Goal: Task Accomplishment & Management: Use online tool/utility

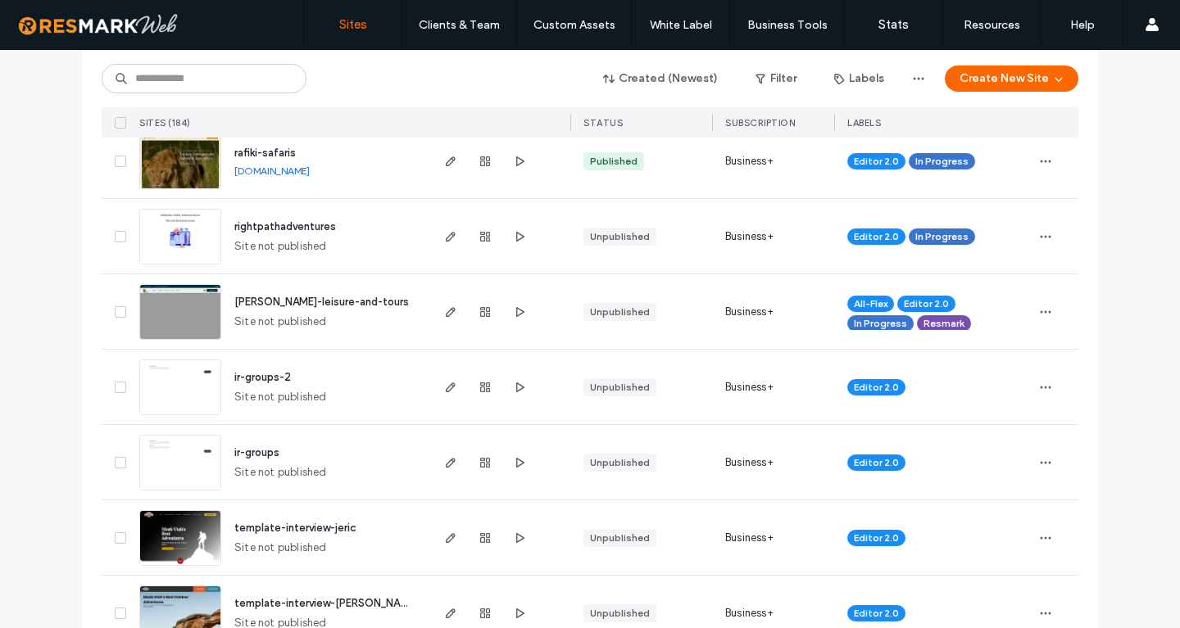
scroll to position [590, 0]
click at [526, 239] on span "button" at bounding box center [520, 236] width 20 height 20
click at [447, 237] on use "button" at bounding box center [451, 236] width 10 height 10
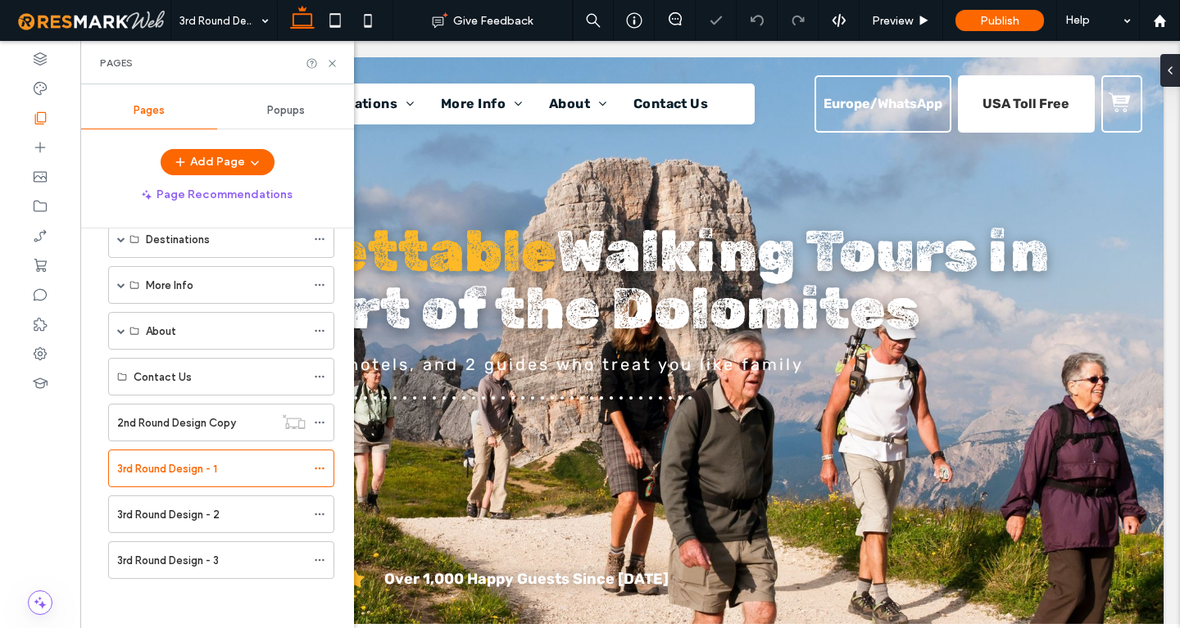
click at [170, 511] on label "3rd Round Design - 2" at bounding box center [168, 515] width 102 height 29
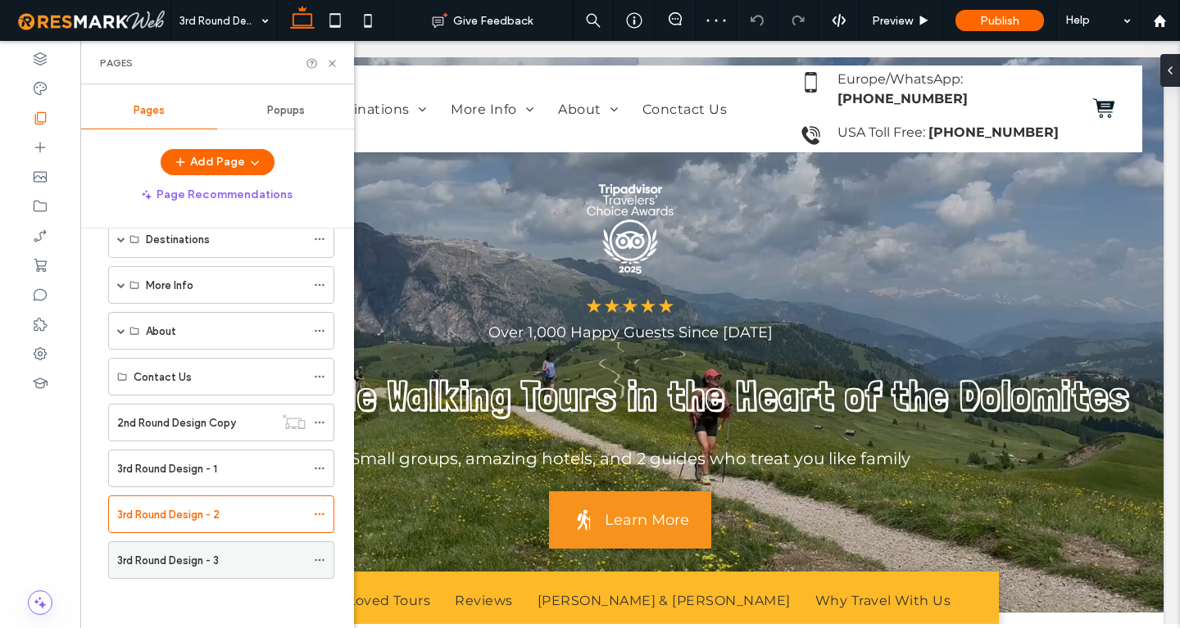
click at [191, 557] on label "3rd Round Design - 3" at bounding box center [168, 560] width 102 height 29
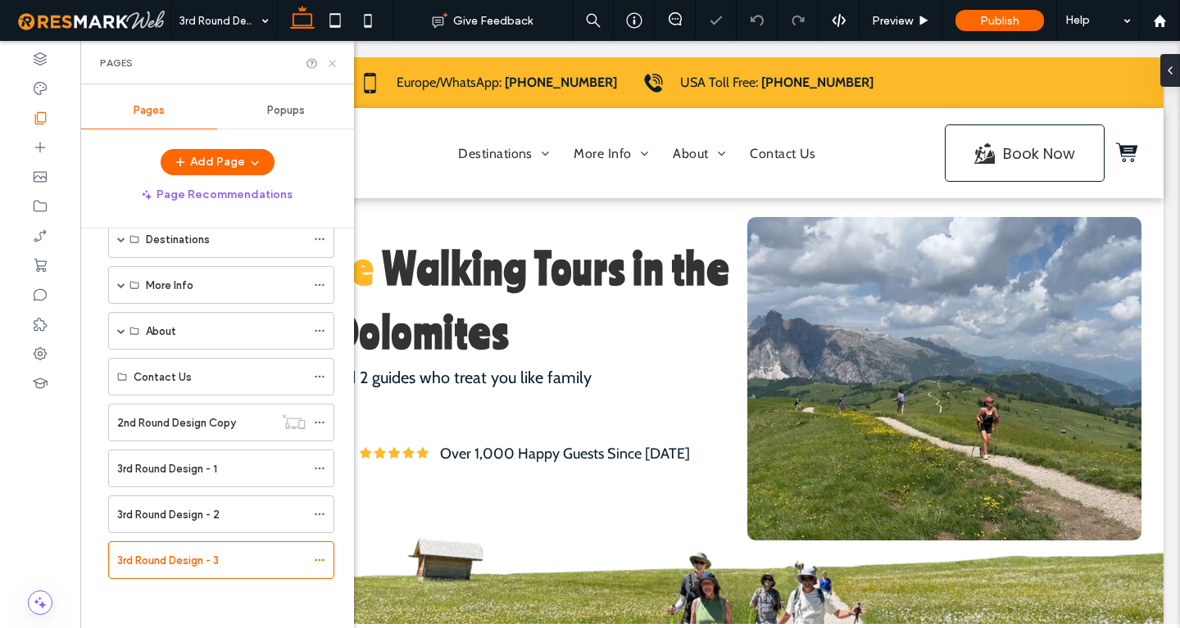
click at [332, 62] on icon at bounding box center [332, 63] width 12 height 12
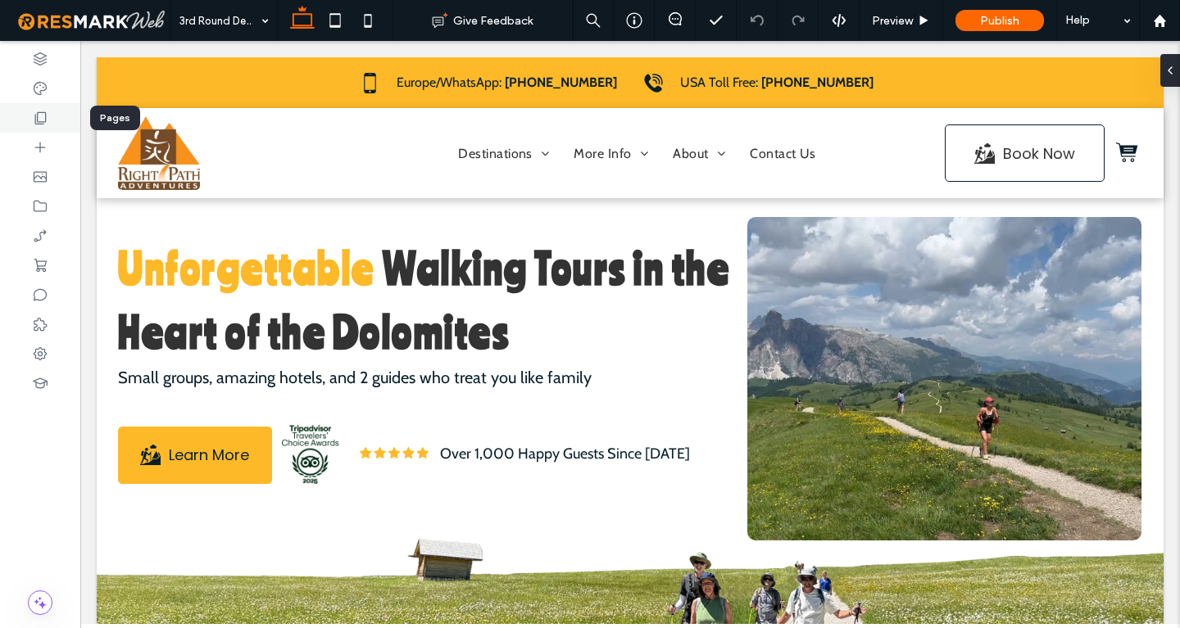
click at [37, 119] on icon at bounding box center [40, 118] width 16 height 16
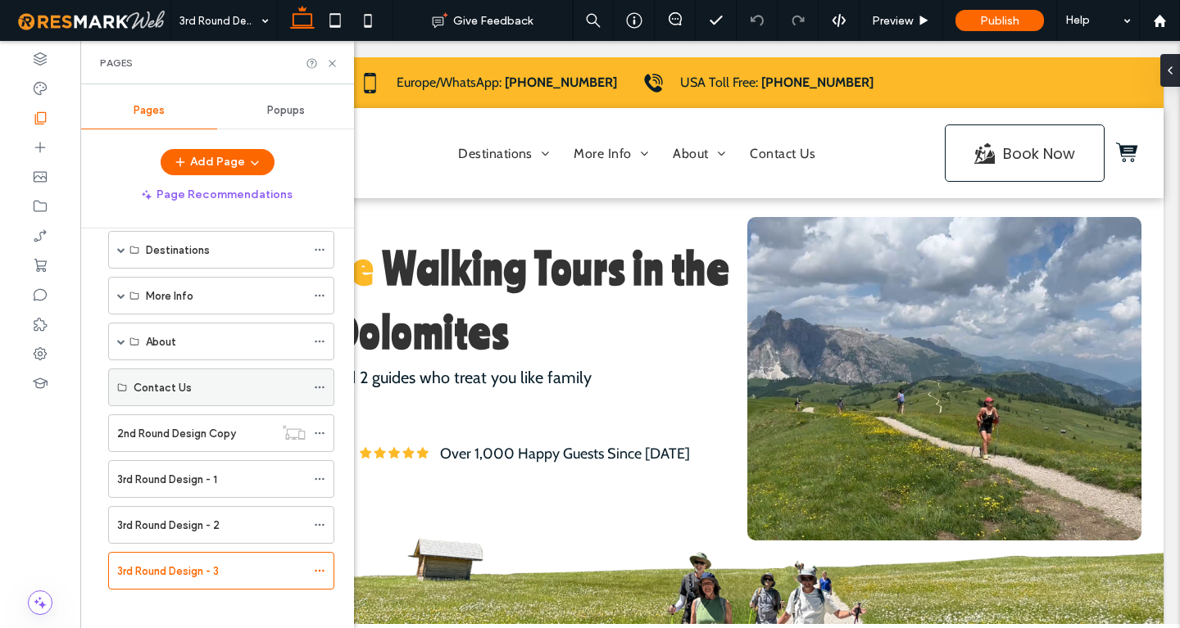
scroll to position [128, 0]
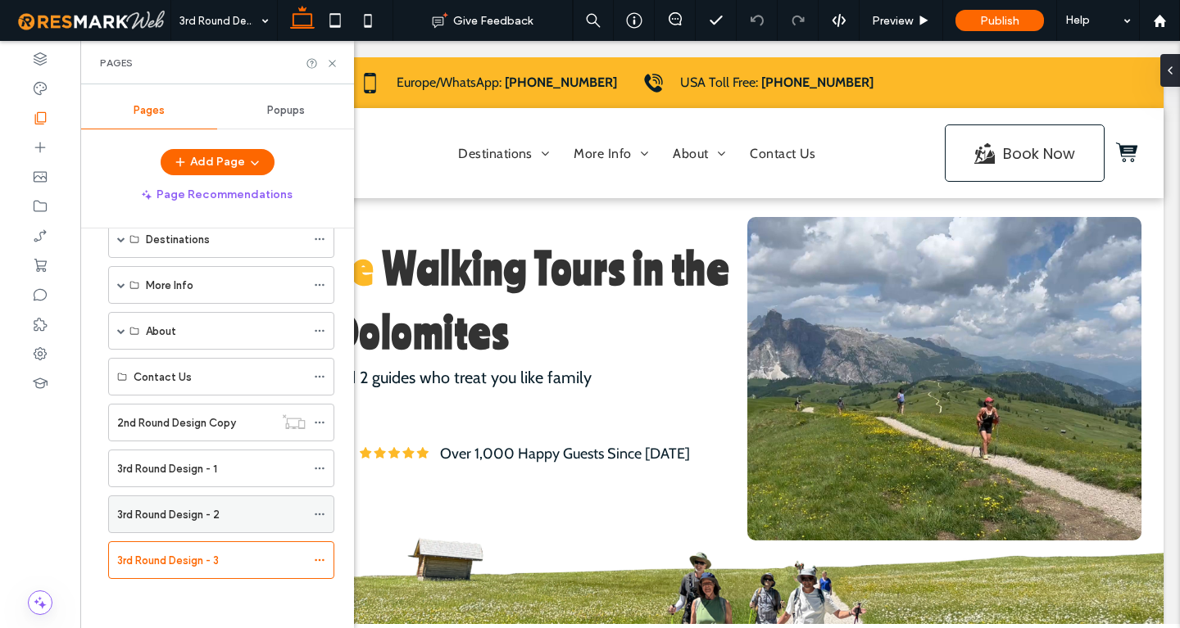
click at [186, 529] on div "3rd Round Design - 2" at bounding box center [211, 514] width 188 height 36
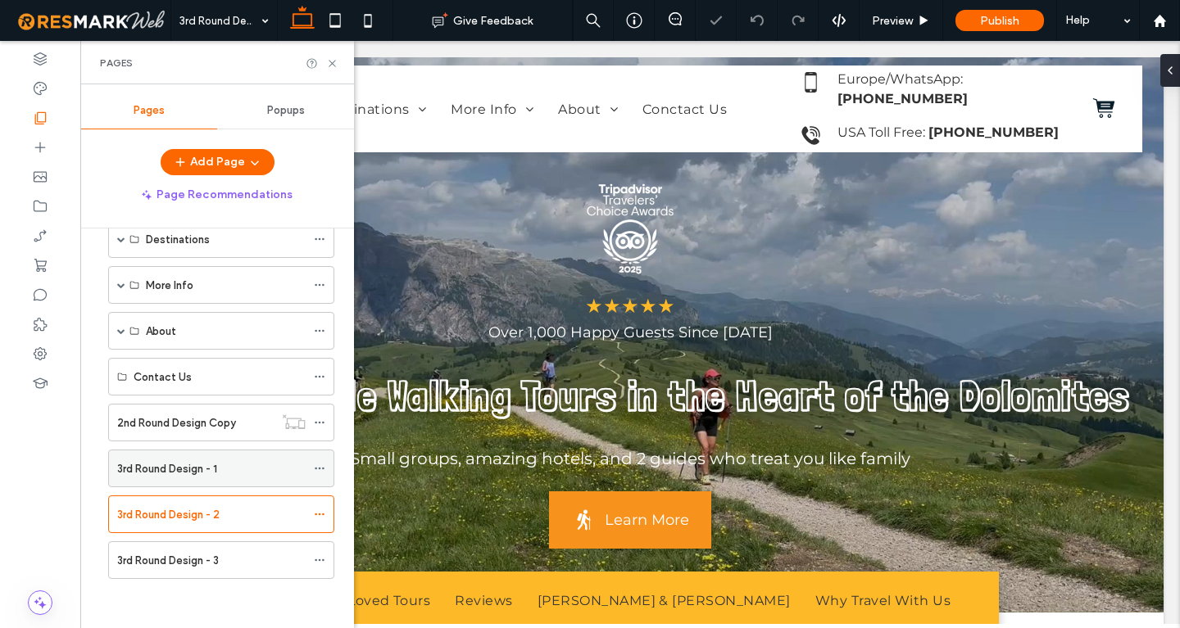
click at [193, 467] on label "3rd Round Design - 1" at bounding box center [167, 469] width 100 height 29
